Goal: Task Accomplishment & Management: Manage account settings

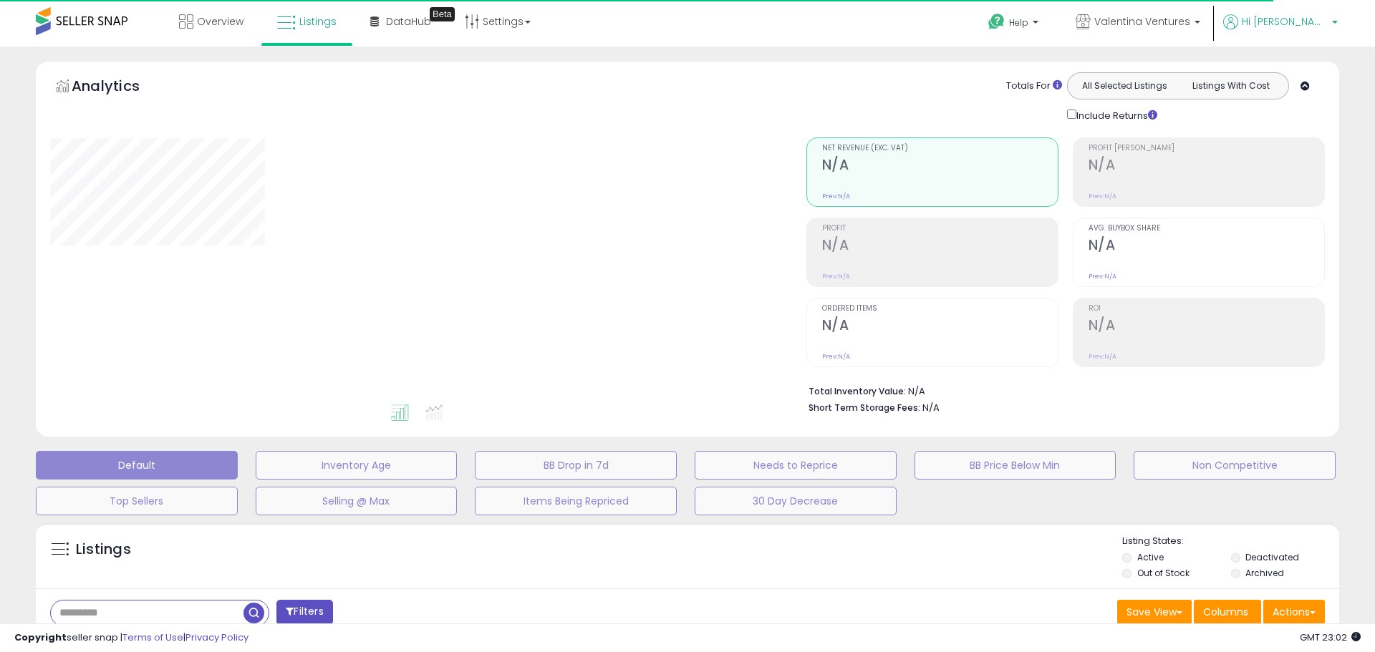
click at [1314, 28] on span "Hi [PERSON_NAME]" at bounding box center [1285, 21] width 86 height 14
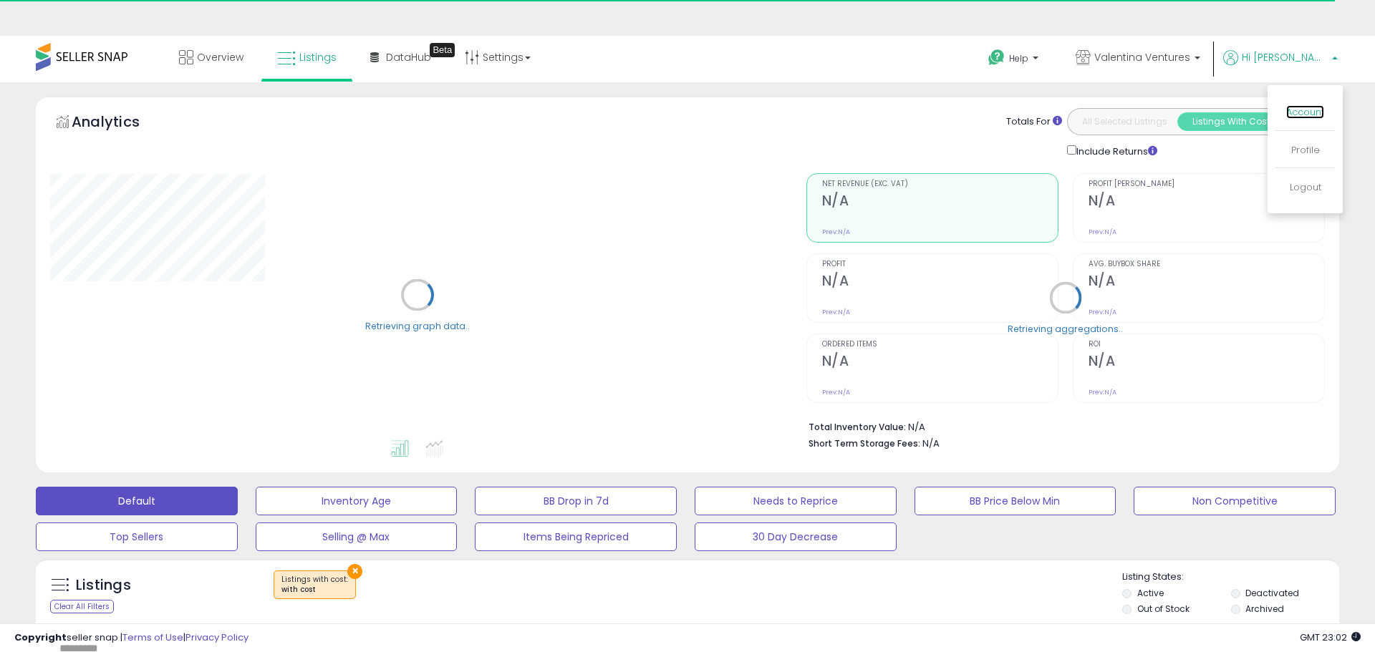
click at [1295, 92] on ul "Account Profile Logout" at bounding box center [1305, 149] width 75 height 128
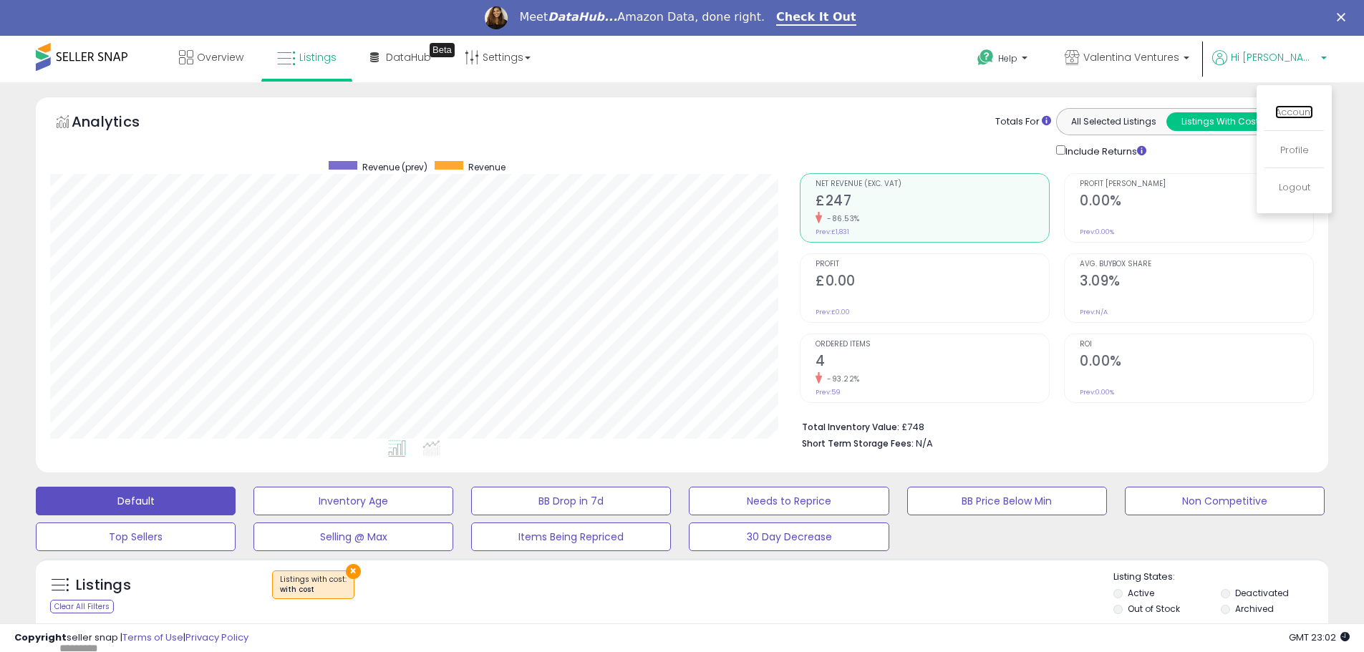
scroll to position [294, 750]
click at [1283, 112] on link "Account" at bounding box center [1294, 112] width 38 height 14
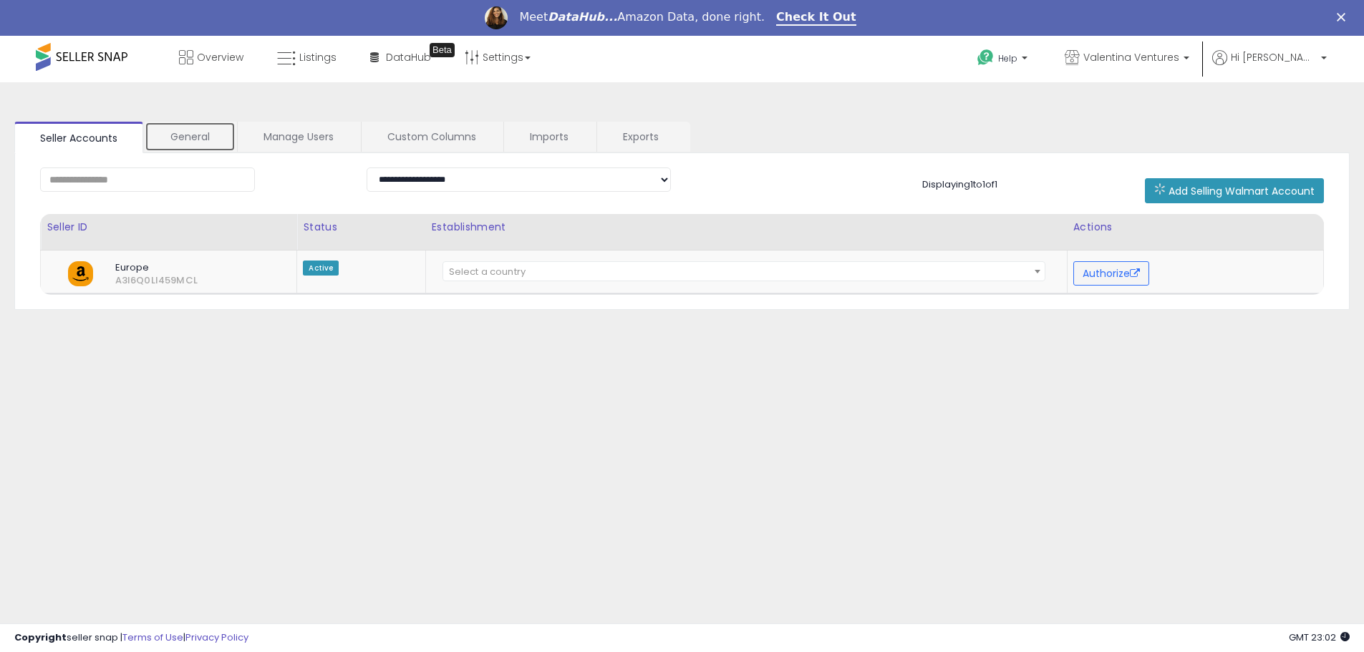
click at [196, 131] on link "General" at bounding box center [190, 137] width 91 height 30
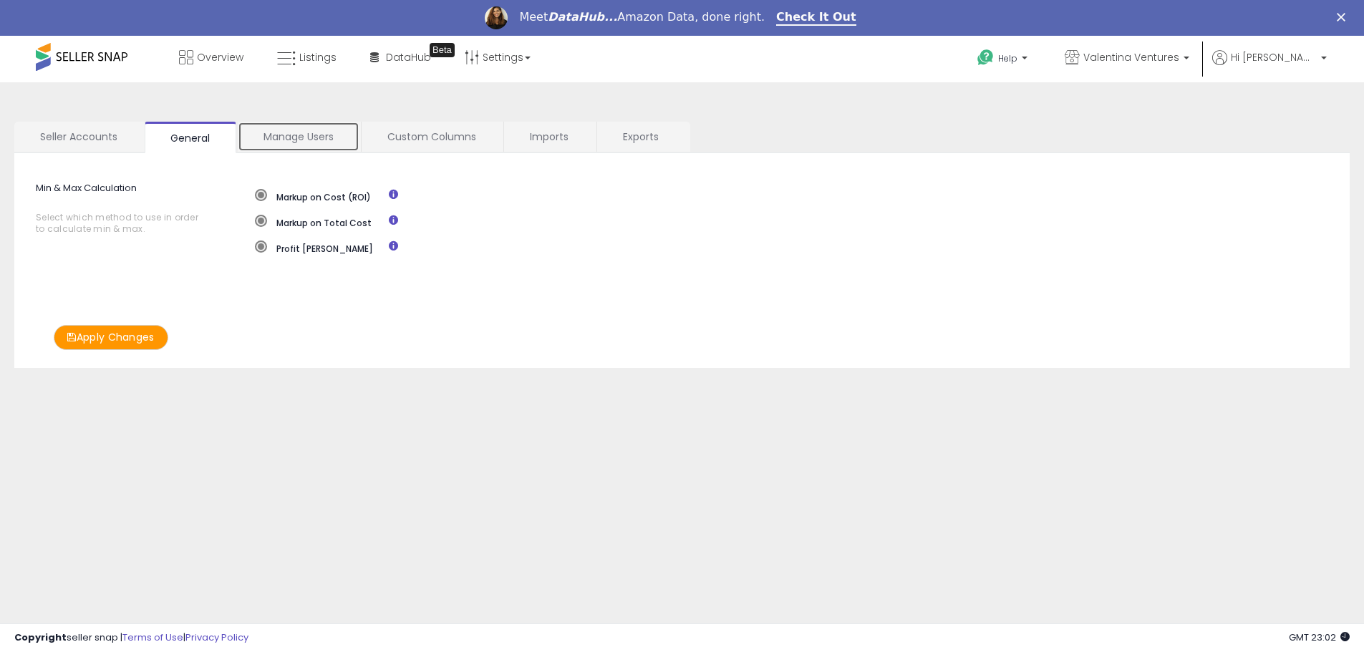
click at [282, 134] on link "Manage Users" at bounding box center [299, 137] width 122 height 30
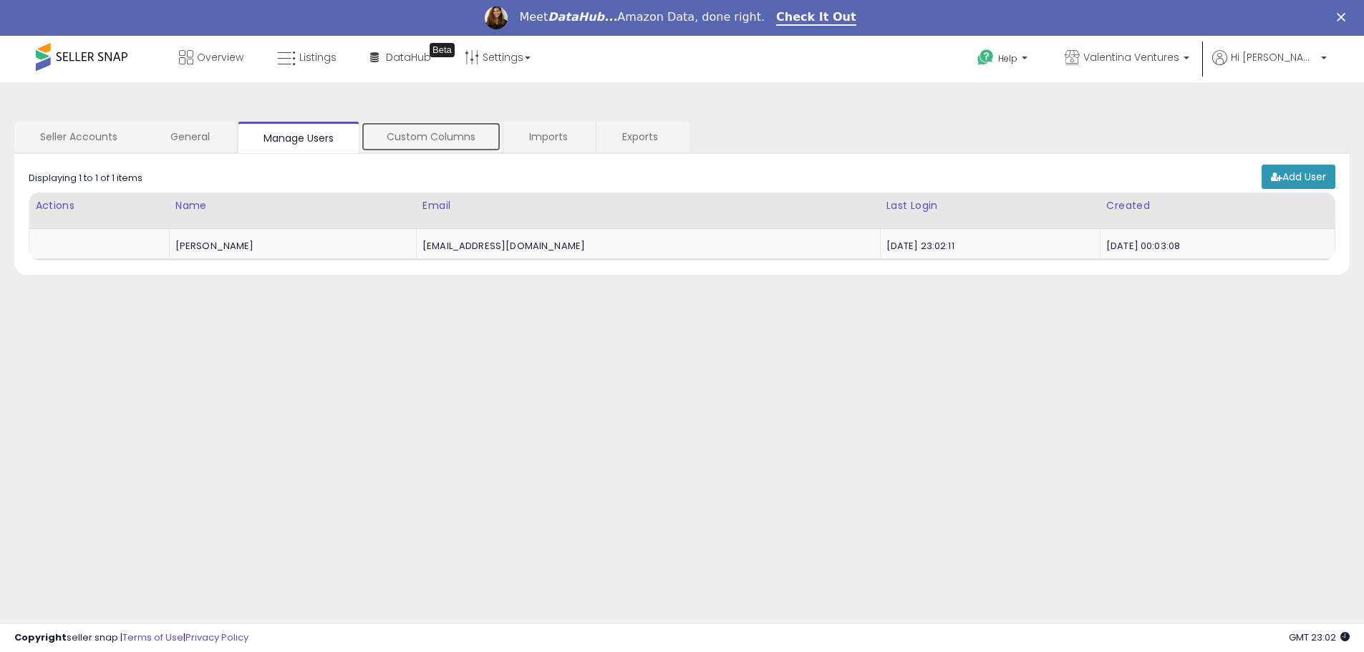
click at [417, 141] on link "Custom Columns" at bounding box center [431, 137] width 140 height 30
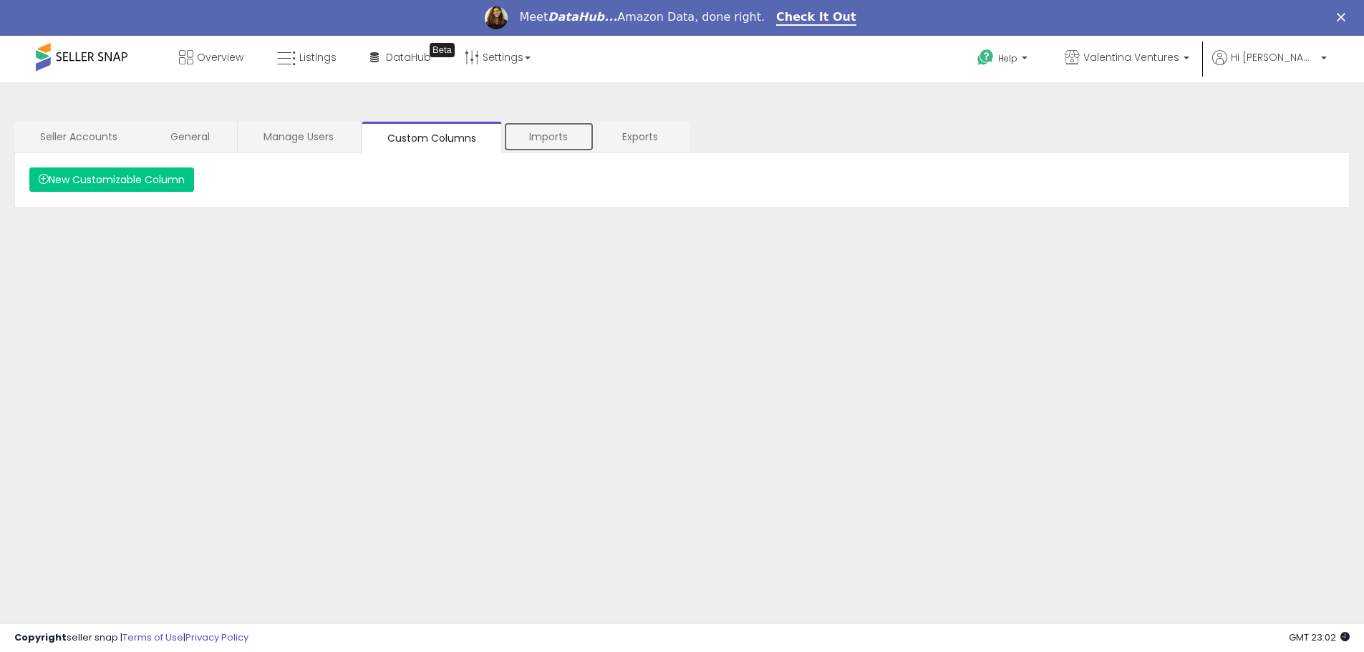
click at [523, 139] on link "Imports" at bounding box center [548, 137] width 91 height 30
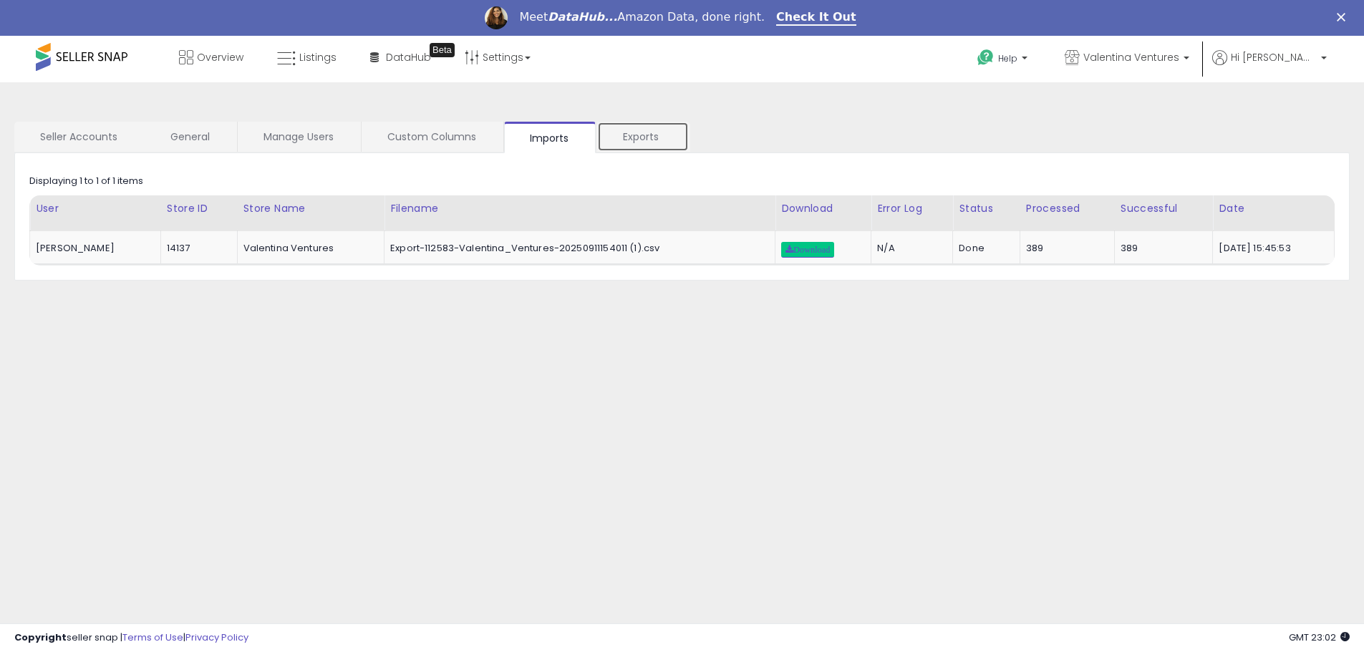
click at [648, 137] on link "Exports" at bounding box center [643, 137] width 92 height 30
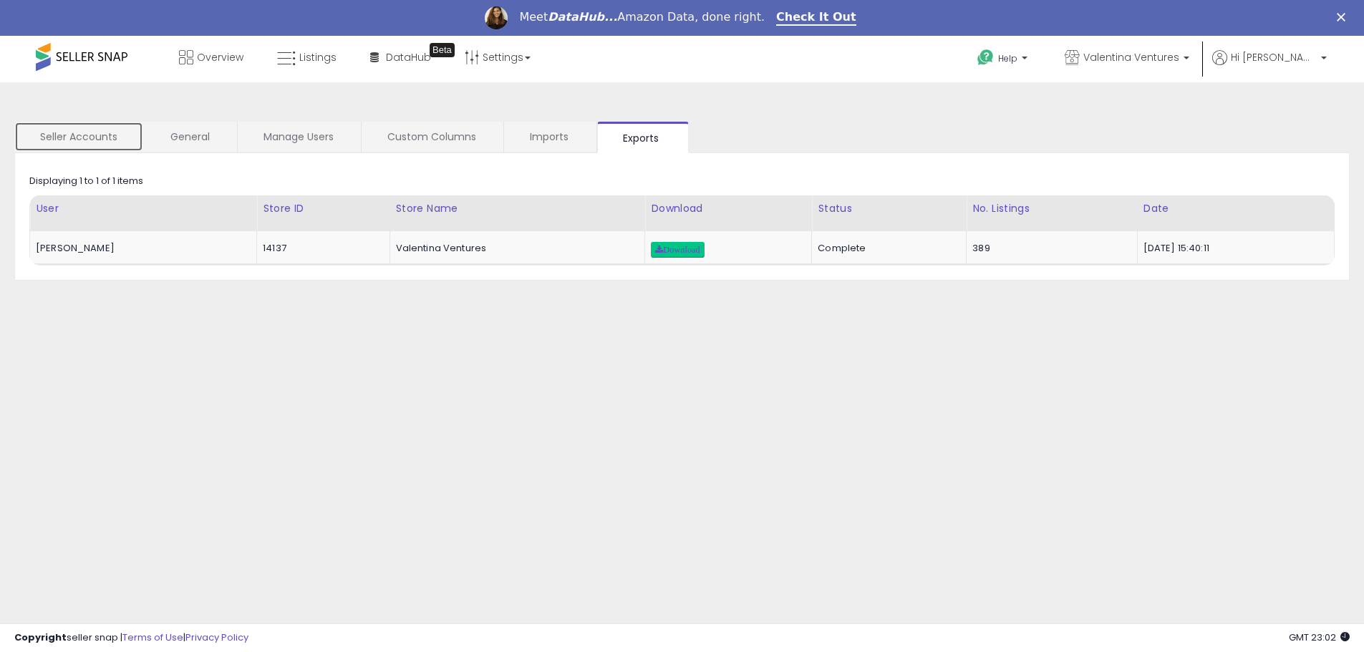
click at [112, 141] on link "Seller Accounts" at bounding box center [78, 137] width 129 height 30
